Goal: Task Accomplishment & Management: Manage account settings

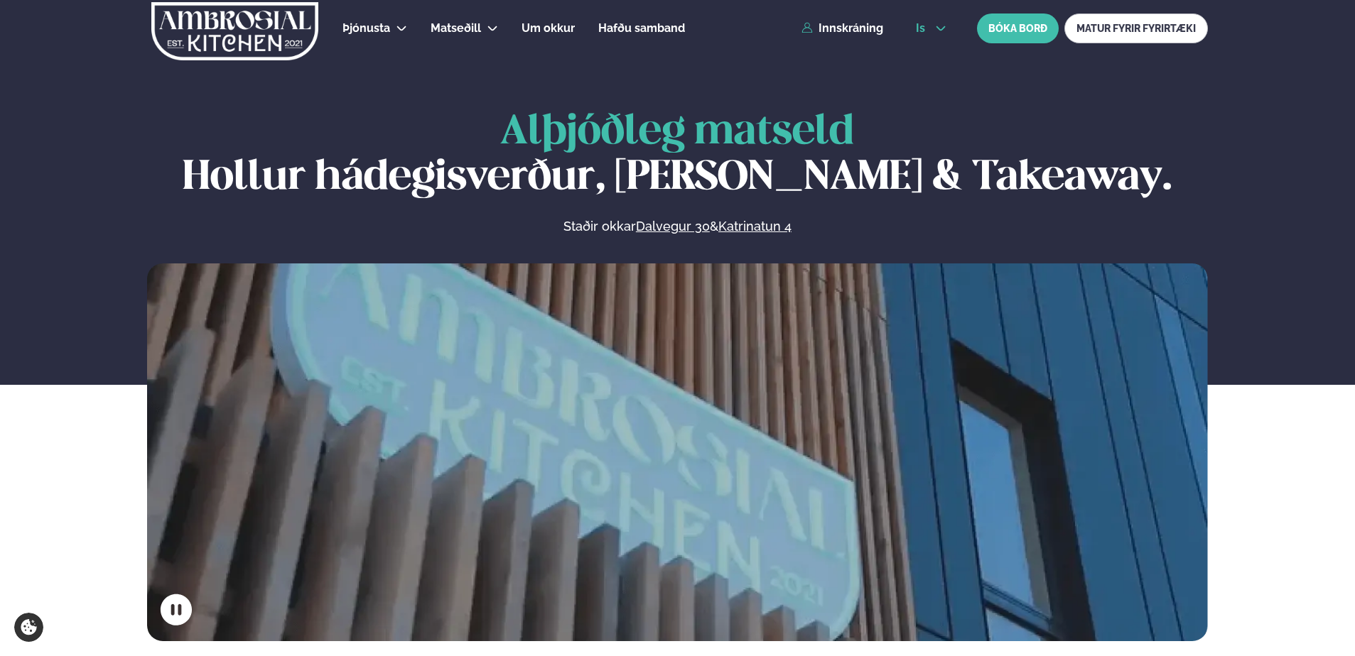
click at [935, 31] on icon at bounding box center [940, 28] width 11 height 11
click at [926, 58] on link "en" at bounding box center [930, 54] width 53 height 28
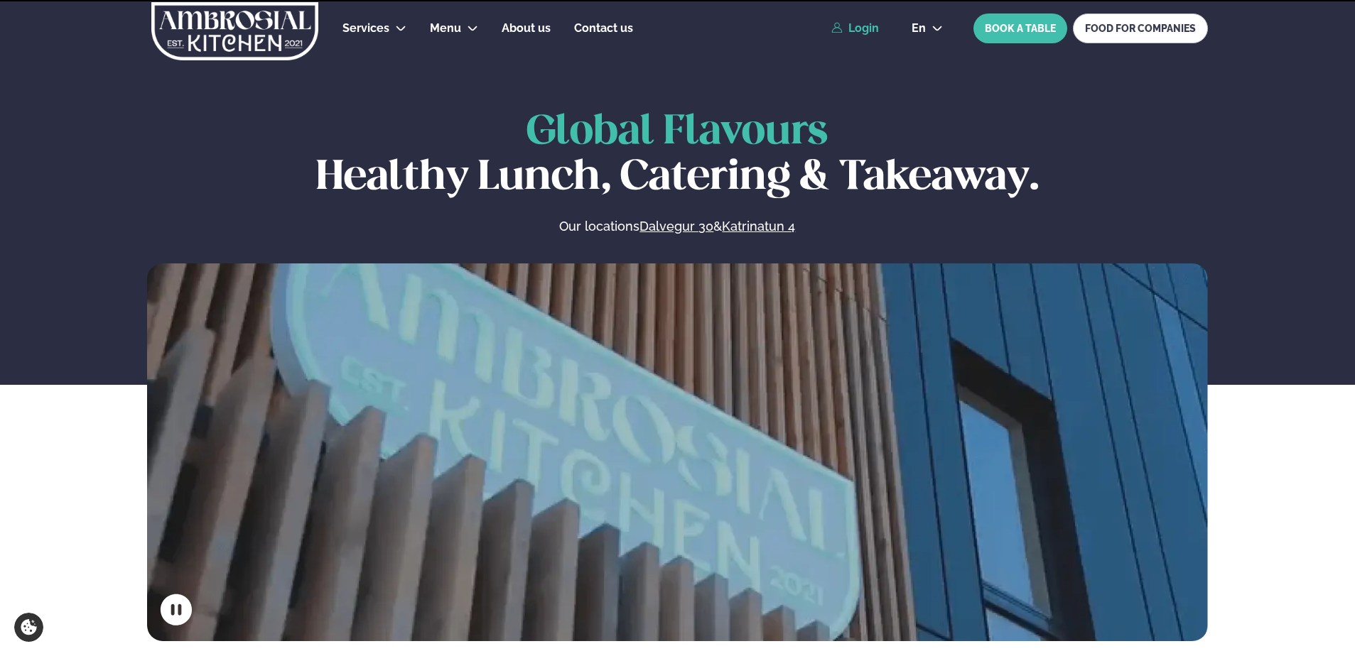
click at [864, 28] on link "Login" at bounding box center [855, 28] width 48 height 13
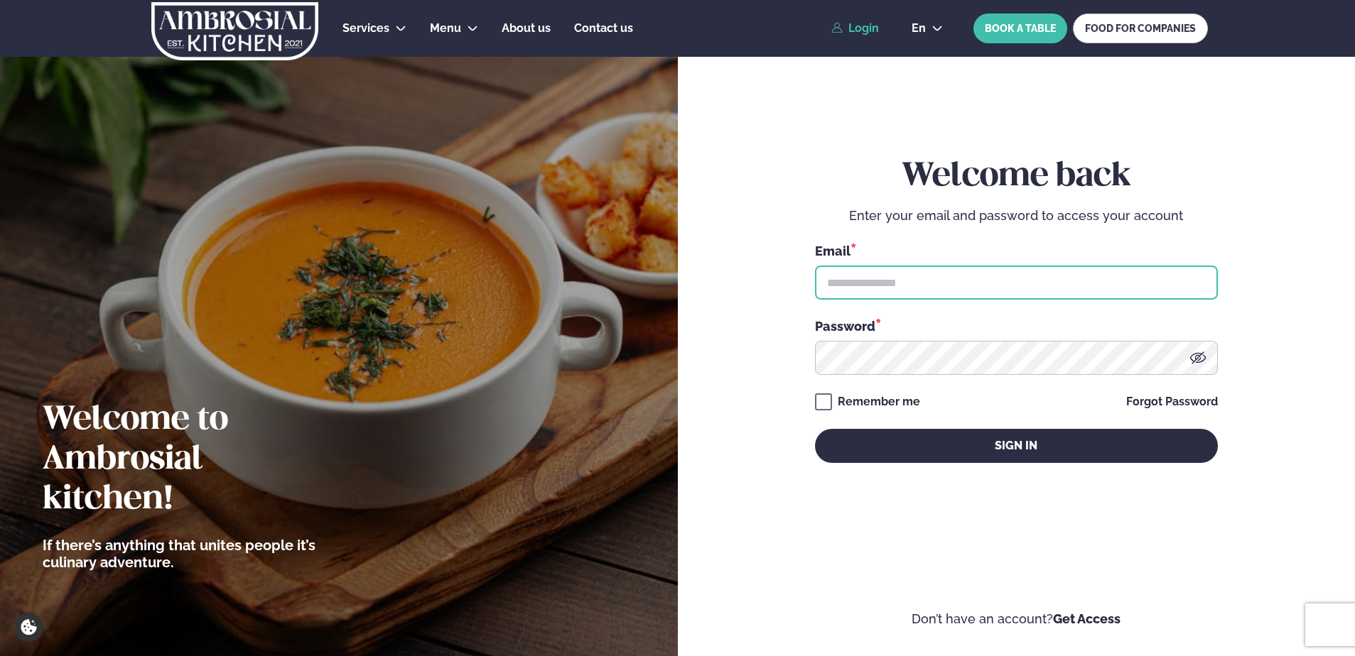
click at [964, 275] on input "text" at bounding box center [1016, 283] width 403 height 34
type input "**********"
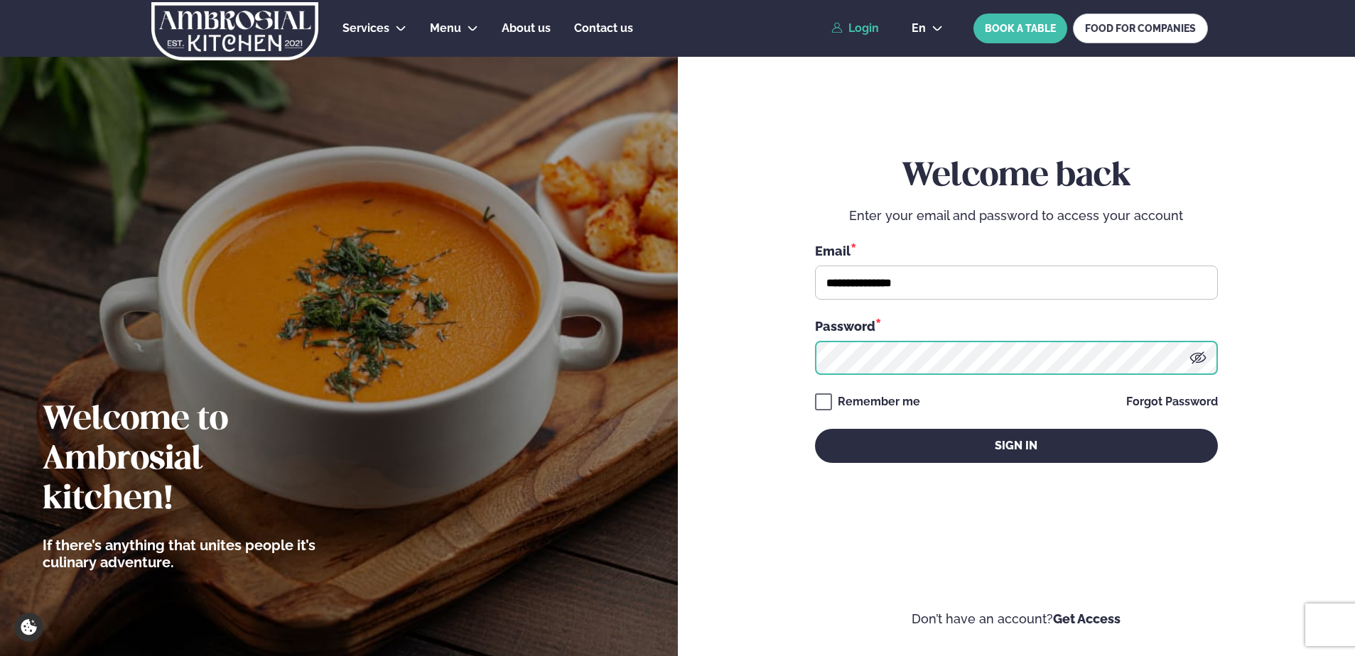
click at [815, 429] on button "Sign in" at bounding box center [1016, 446] width 403 height 34
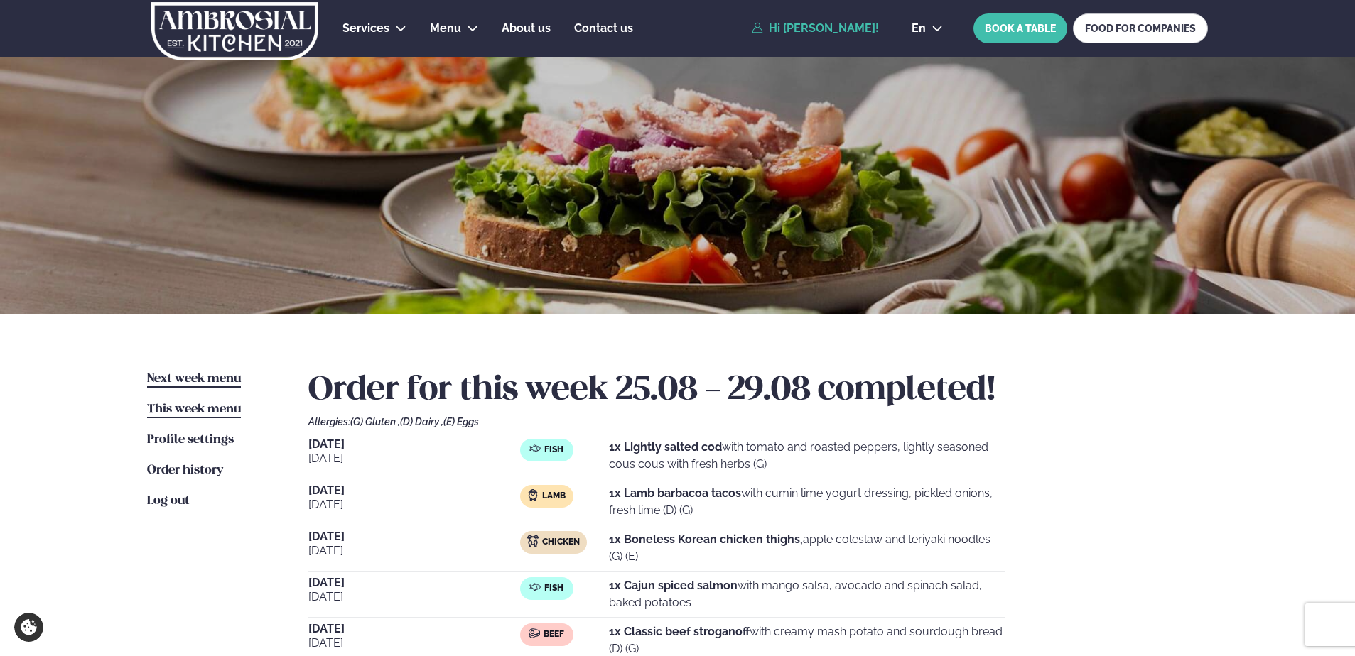
click at [223, 376] on span "Next week menu" at bounding box center [194, 379] width 94 height 12
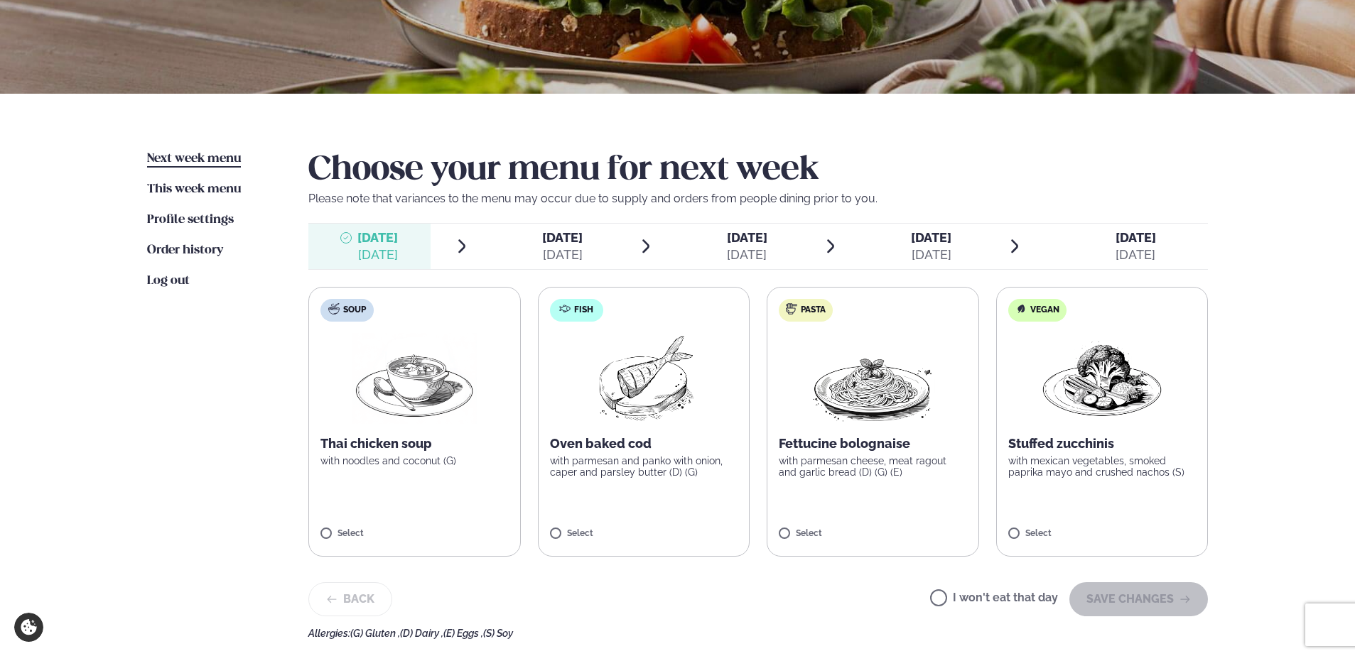
scroll to position [213, 0]
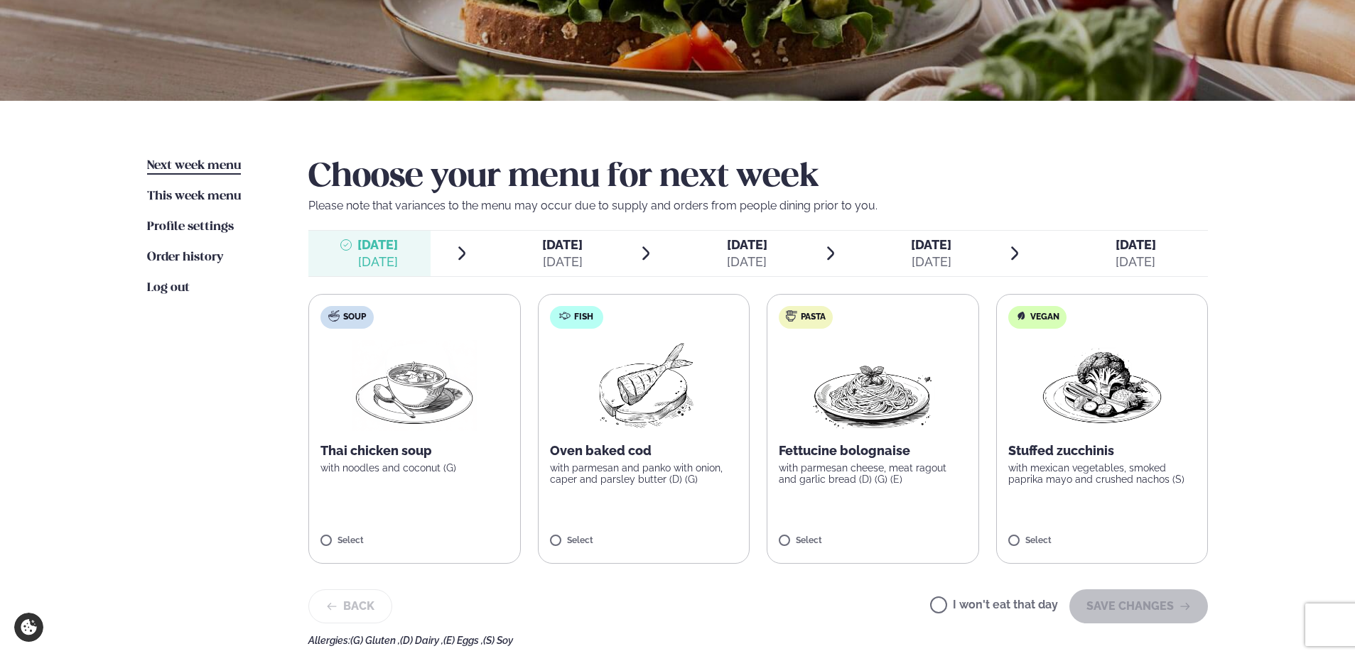
click at [636, 450] on p "Oven baked cod" at bounding box center [644, 451] width 188 height 17
click at [1118, 600] on button "SAVE CHANGES" at bounding box center [1138, 607] width 139 height 34
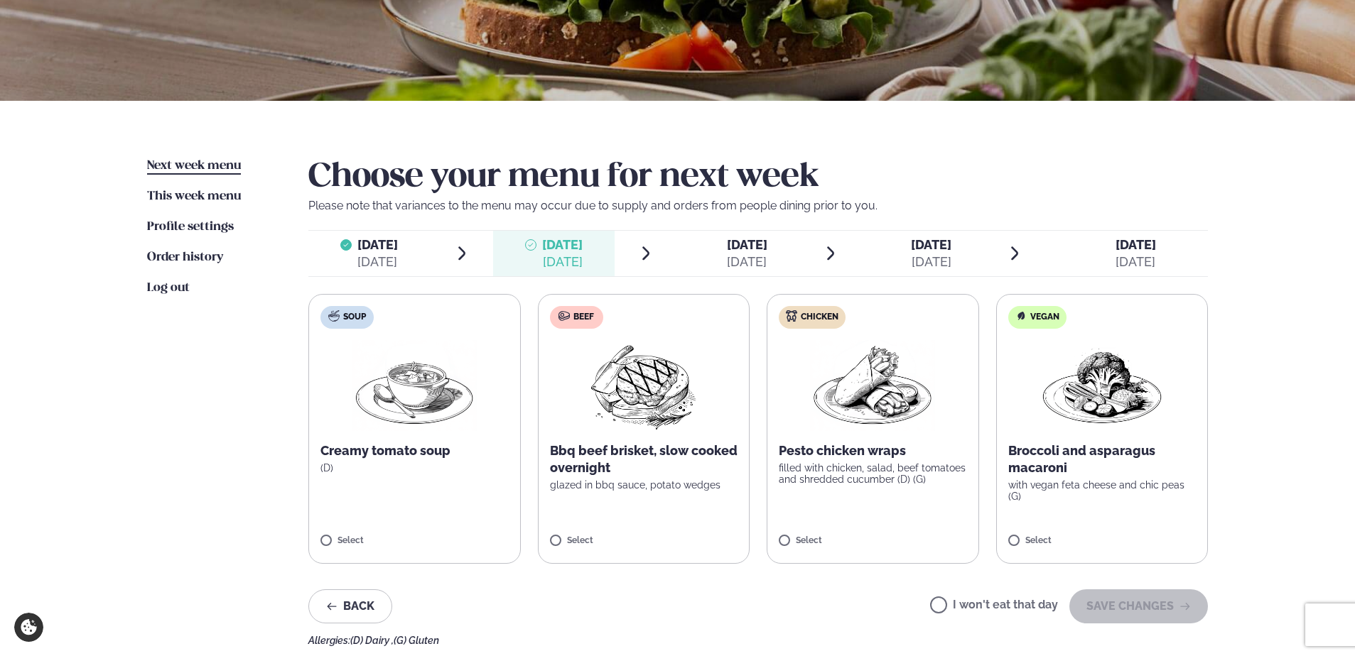
click at [638, 440] on label "Beef Bbq beef brisket, slow cooked overnight glazed in bbq sauce, potato wedges…" at bounding box center [644, 429] width 212 height 270
click at [1169, 597] on button "SAVE CHANGES" at bounding box center [1138, 607] width 139 height 34
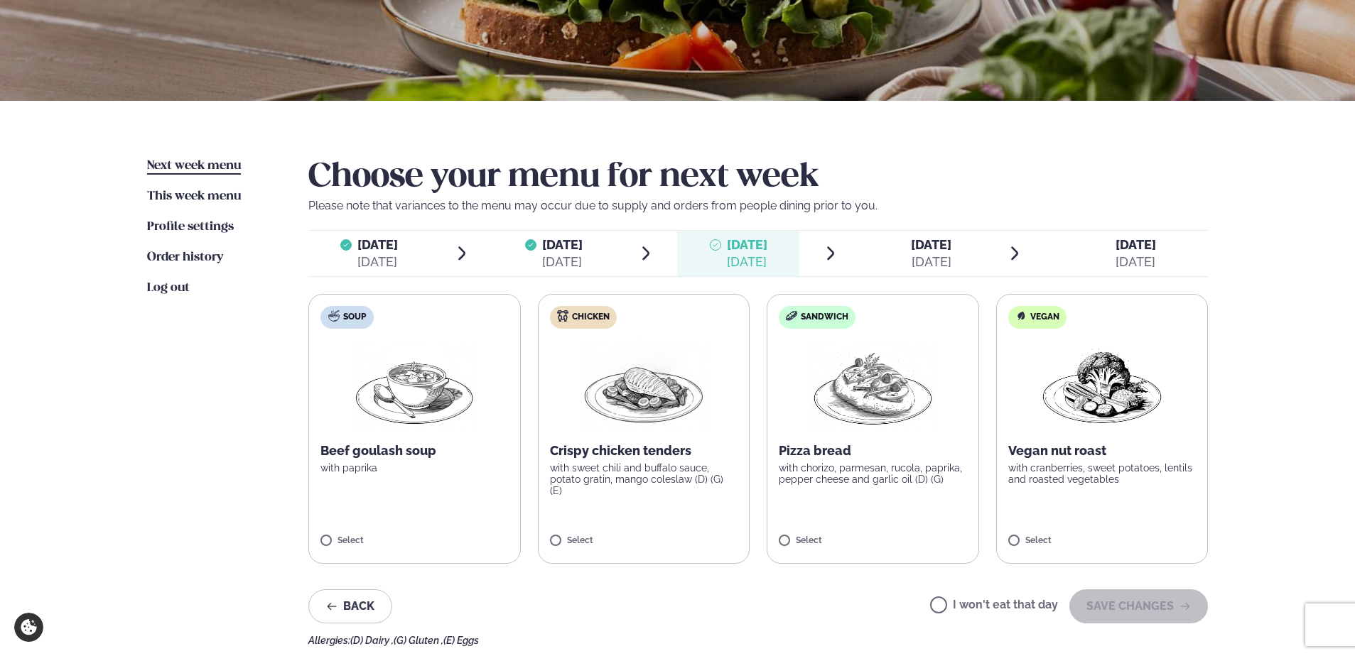
click at [695, 488] on label "Chicken Crispy chicken tenders with sweet chili and buffalo sauce, potato grati…" at bounding box center [644, 429] width 212 height 270
click at [1170, 592] on button "SAVE CHANGES" at bounding box center [1138, 607] width 139 height 34
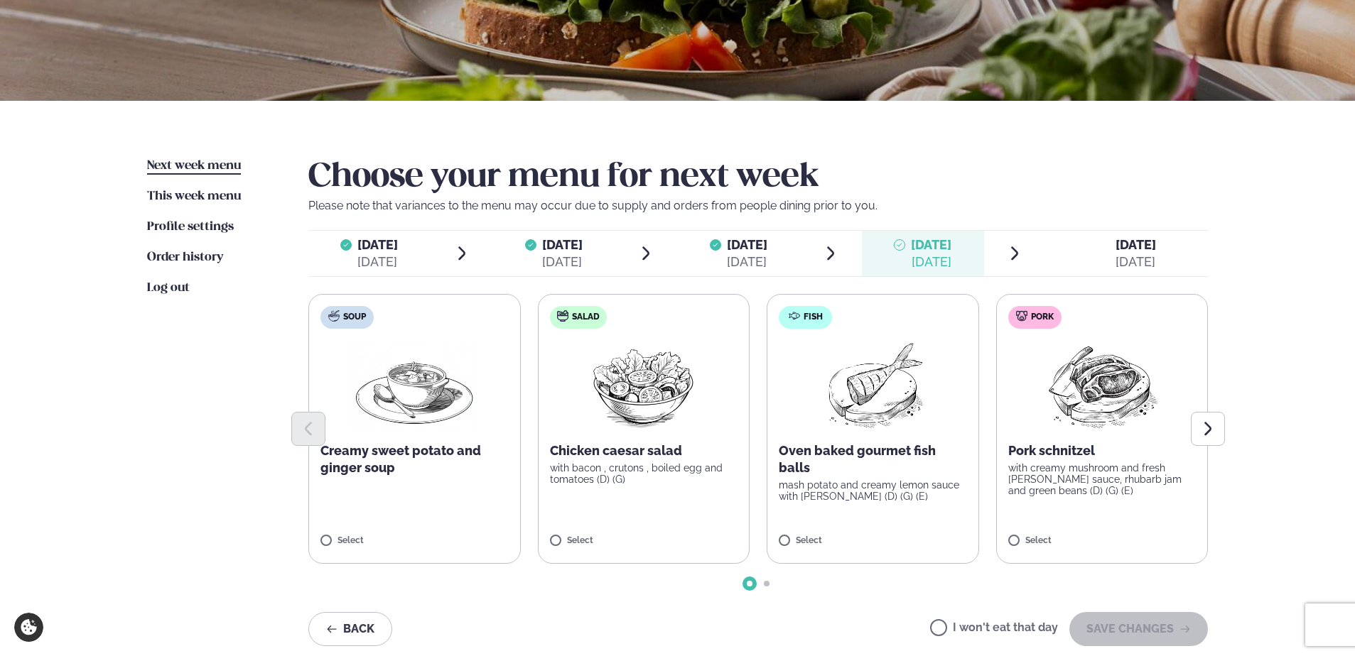
click at [879, 487] on p "mash potato and creamy lemon sauce with [PERSON_NAME] (D) (G) (E)" at bounding box center [873, 490] width 188 height 23
click at [1115, 620] on button "SAVE CHANGES" at bounding box center [1138, 629] width 139 height 34
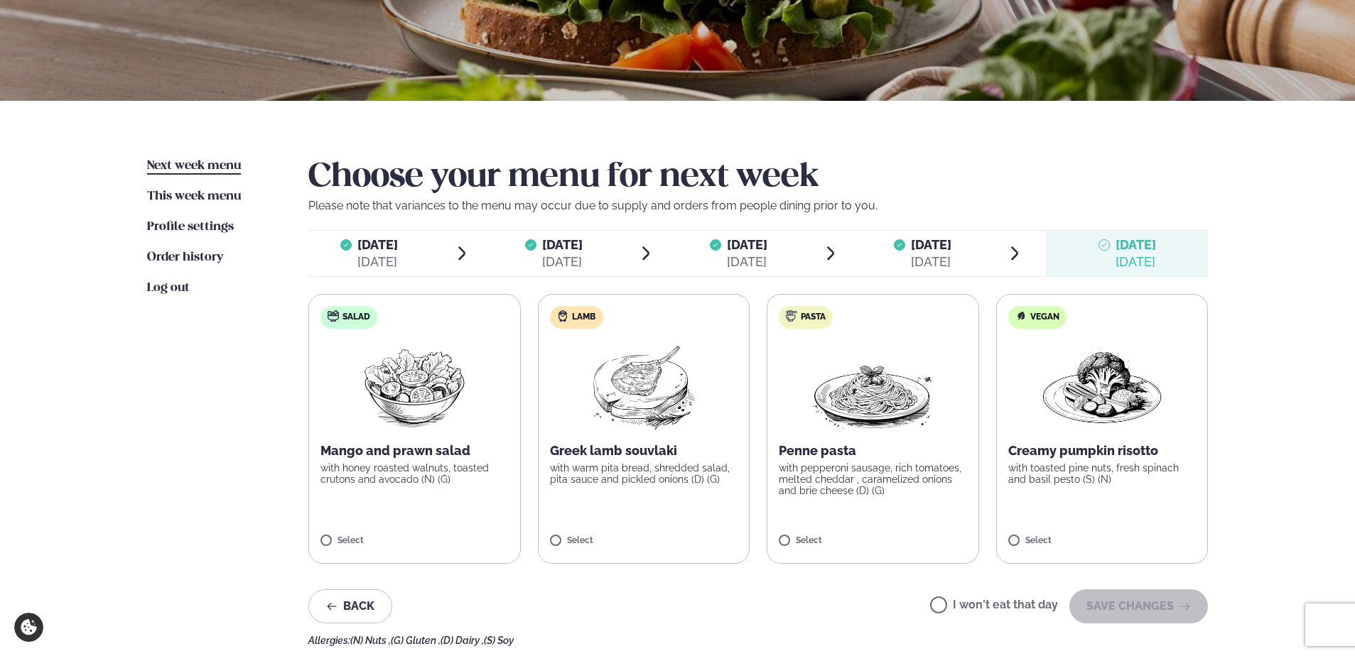
click at [679, 421] on img at bounding box center [643, 385] width 126 height 91
click at [605, 526] on div at bounding box center [602, 534] width 54 height 28
click at [1075, 474] on p "with toasted pine nuts, fresh spinach and basil pesto (S) (N)" at bounding box center [1102, 473] width 188 height 23
click at [1125, 608] on button "SAVE CHANGES" at bounding box center [1138, 607] width 139 height 34
